Goal: Transaction & Acquisition: Subscribe to service/newsletter

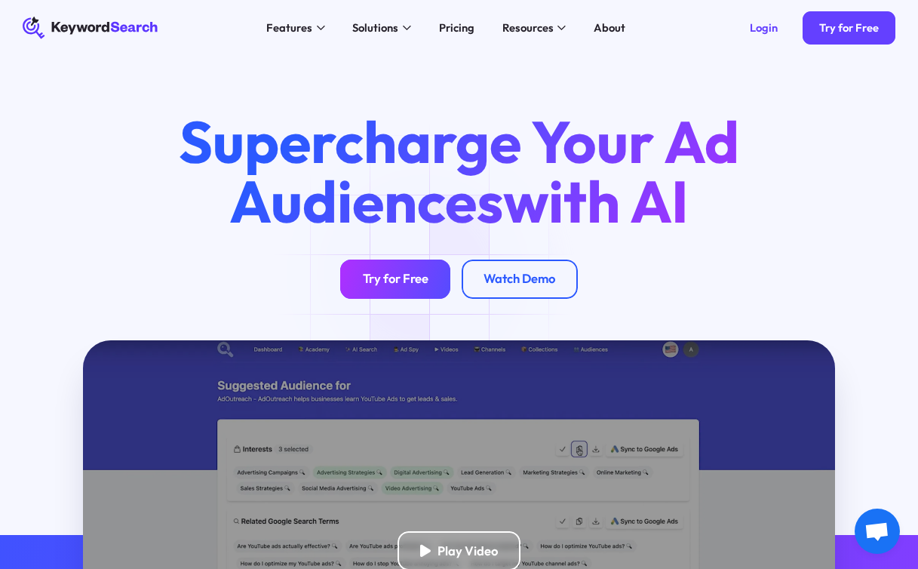
click at [424, 275] on div "Try for Free" at bounding box center [396, 279] width 66 height 16
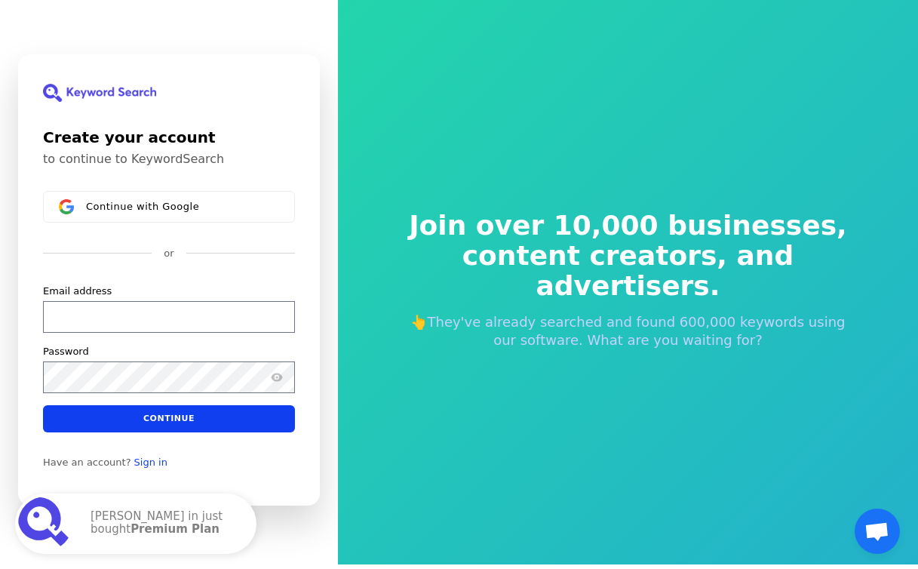
scroll to position [18, 0]
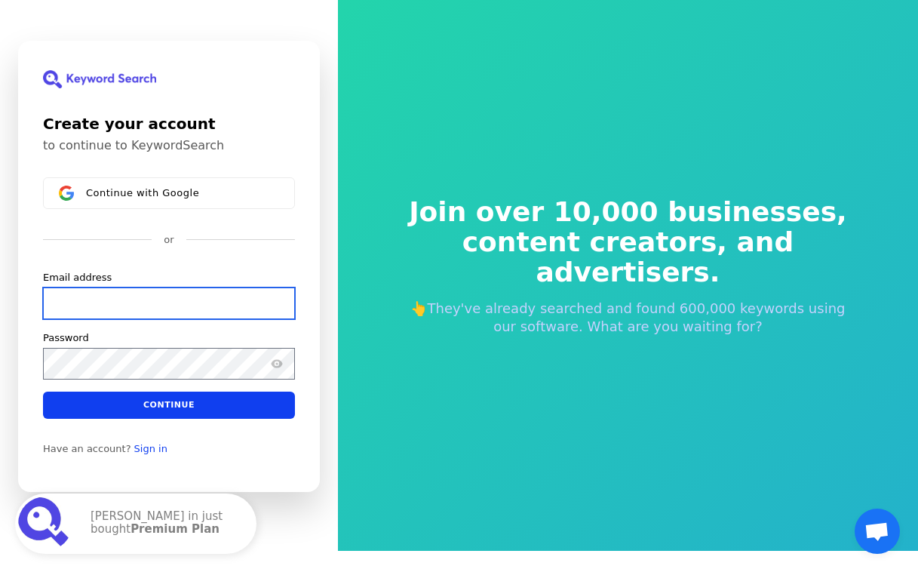
click at [236, 300] on input "Email address" at bounding box center [169, 304] width 252 height 32
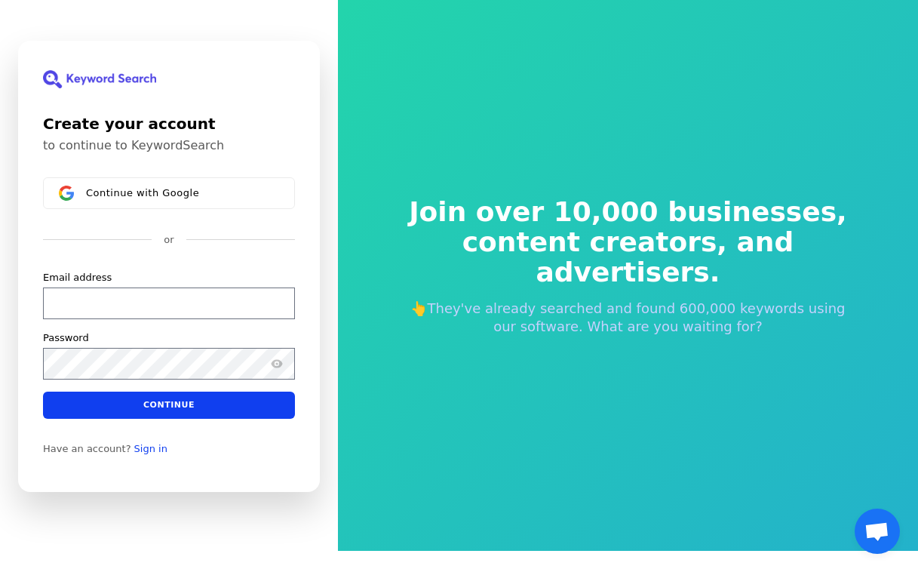
click at [241, 233] on div "or" at bounding box center [169, 240] width 252 height 14
click at [140, 450] on link "Sign in" at bounding box center [150, 449] width 33 height 12
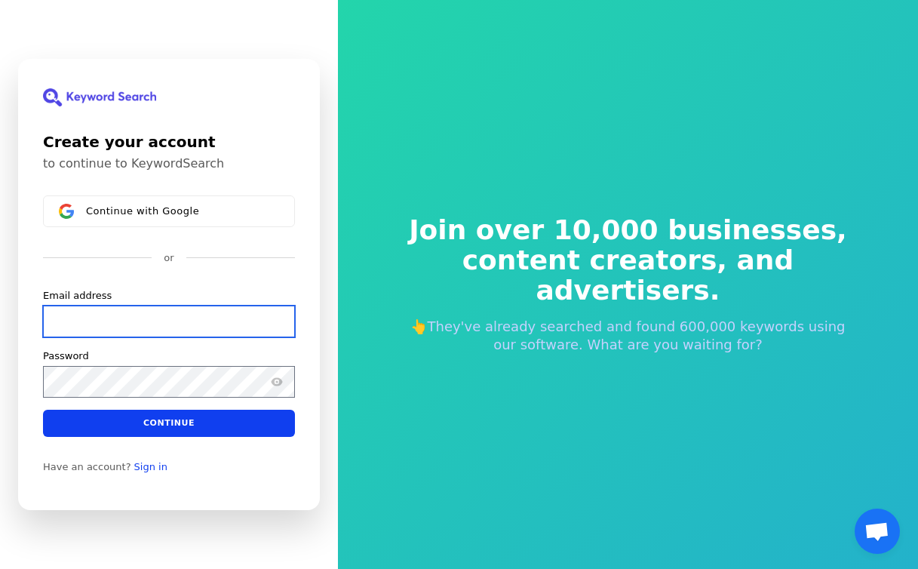
click at [123, 322] on input "Email address" at bounding box center [169, 322] width 252 height 32
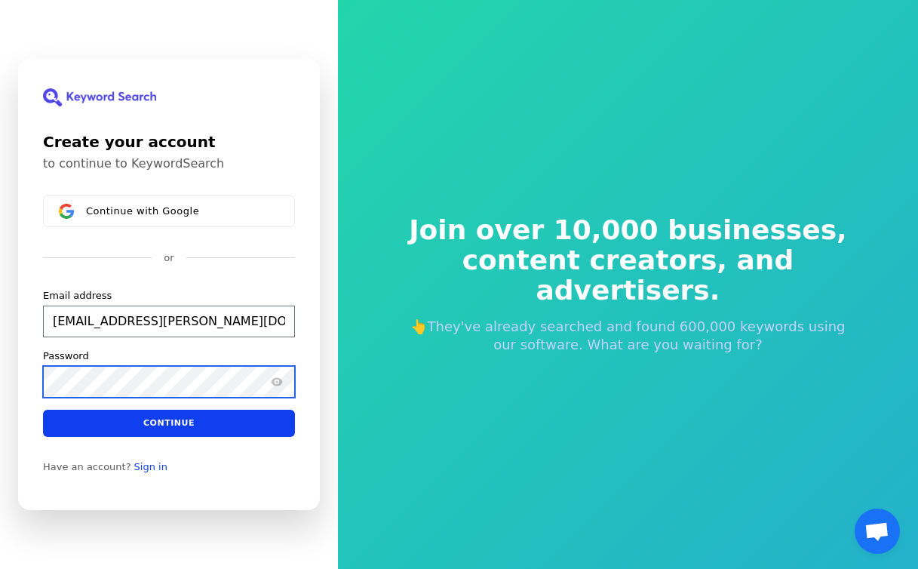
click at [149, 387] on div "Password" at bounding box center [169, 373] width 252 height 48
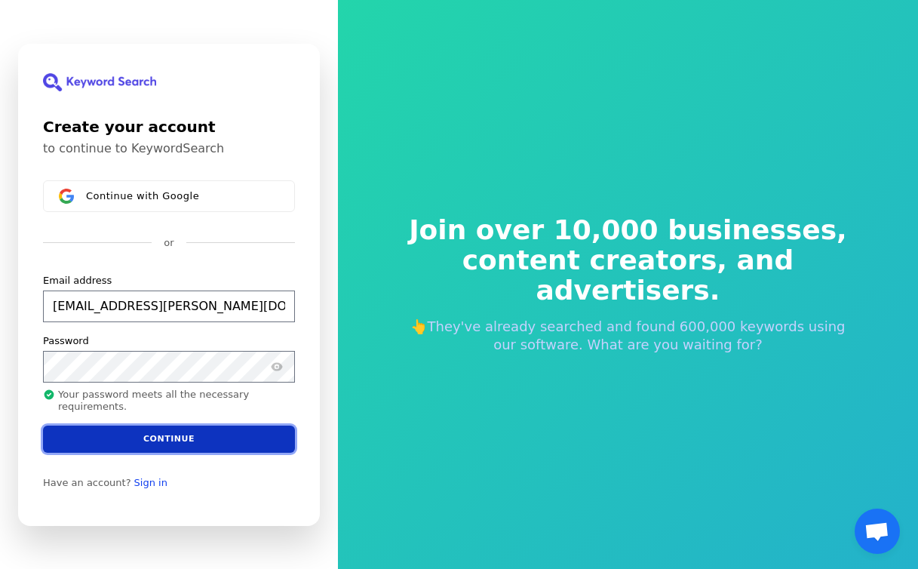
click at [183, 437] on button "Continue" at bounding box center [169, 438] width 252 height 27
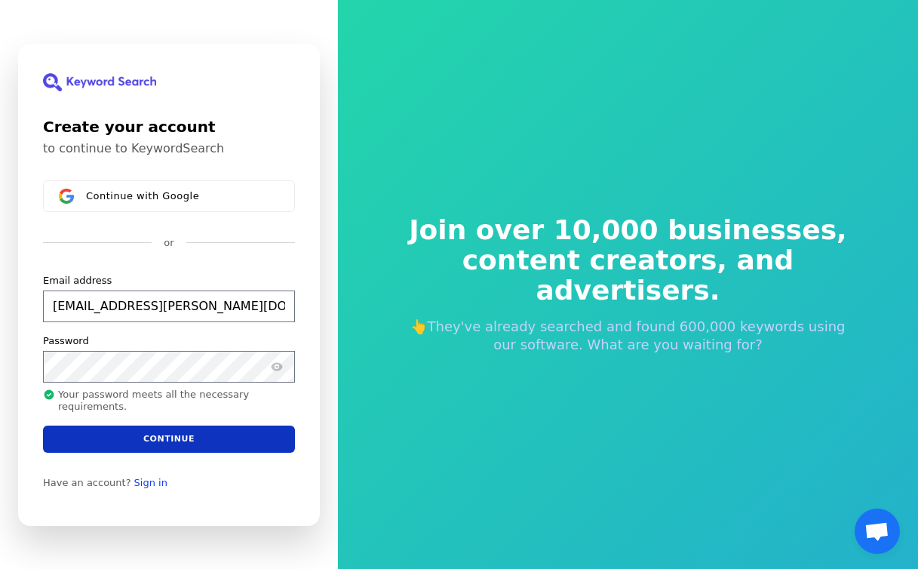
type input "love2draw.stacy@gmail.com"
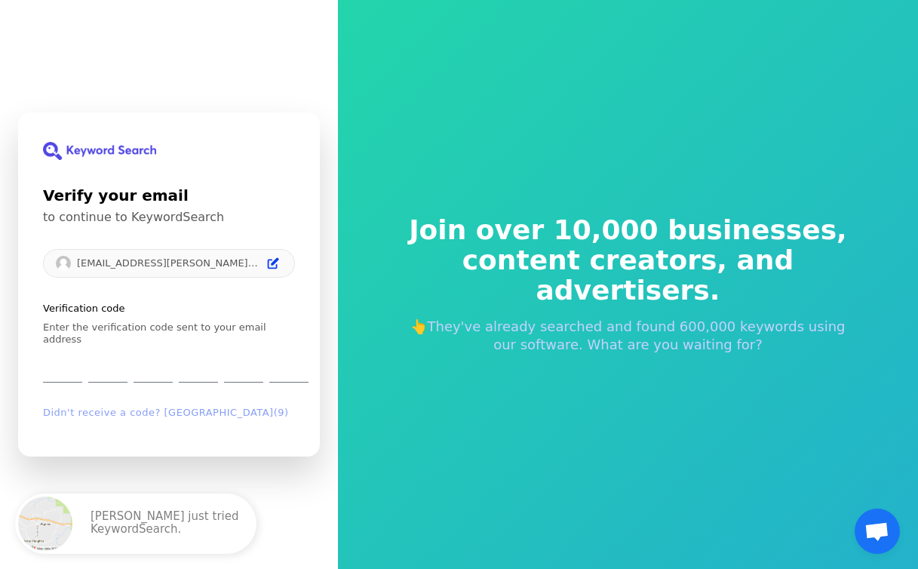
type input "8"
type input "2"
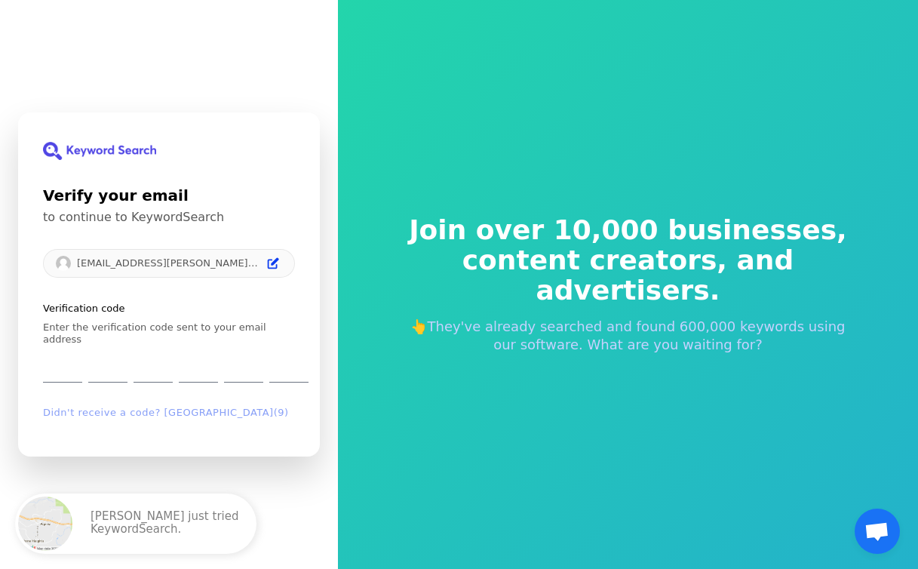
type input "3"
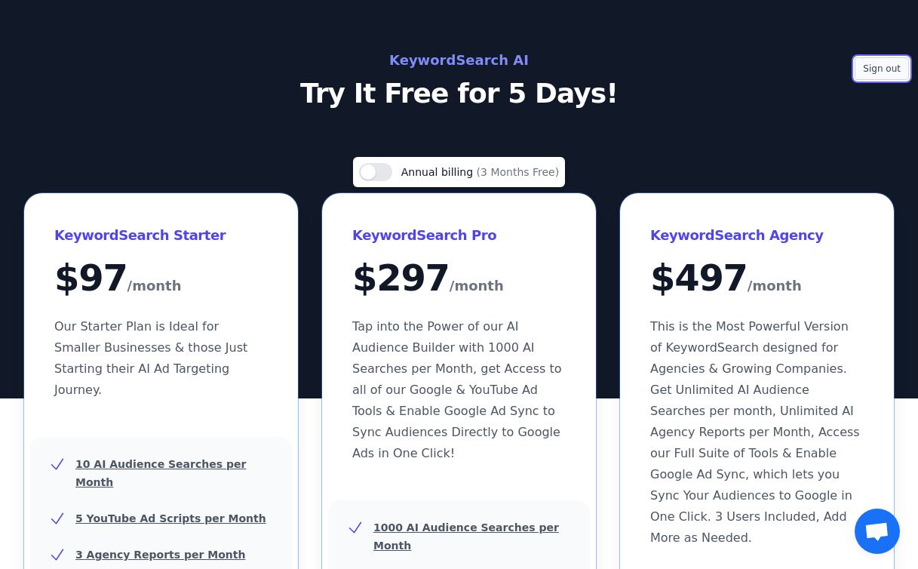
click at [895, 67] on button "Sign out" at bounding box center [882, 68] width 54 height 23
